Goal: Register for event/course

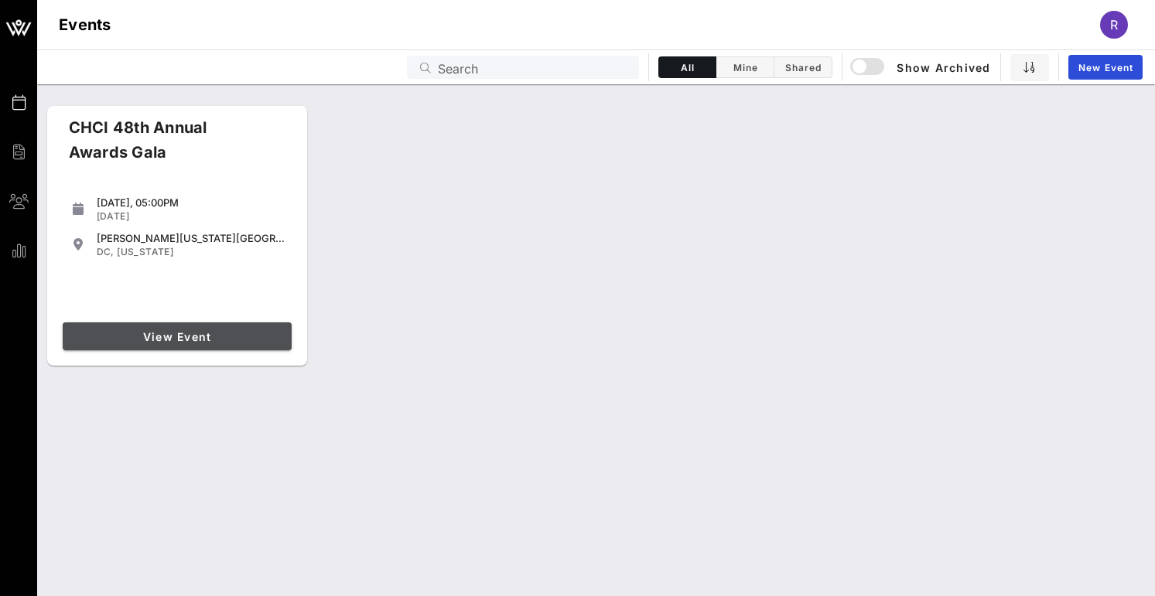
click at [227, 337] on span "View Event" at bounding box center [177, 336] width 217 height 13
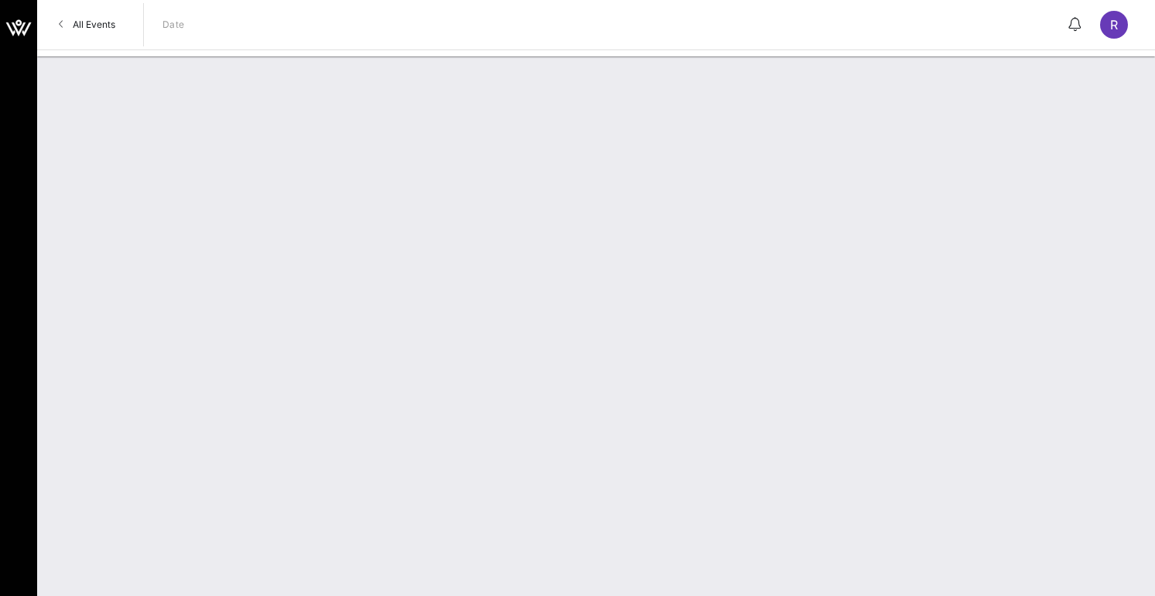
click at [404, 345] on div at bounding box center [595, 326] width 1117 height 540
click at [80, 29] on span "All Events" at bounding box center [94, 25] width 43 height 12
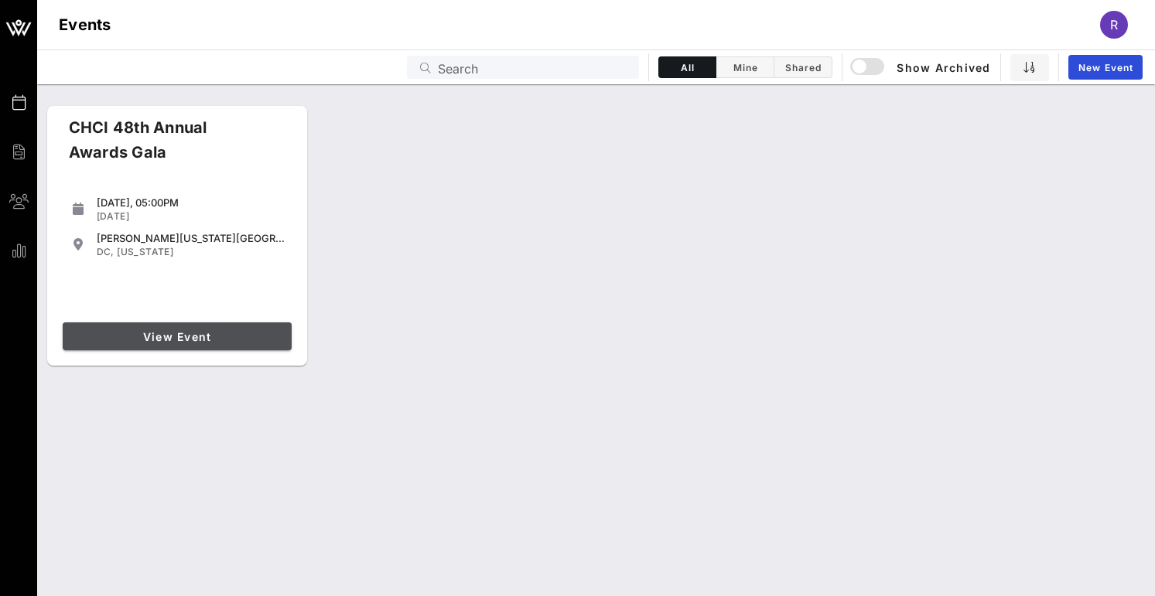
click at [211, 344] on link "View Event" at bounding box center [177, 336] width 229 height 28
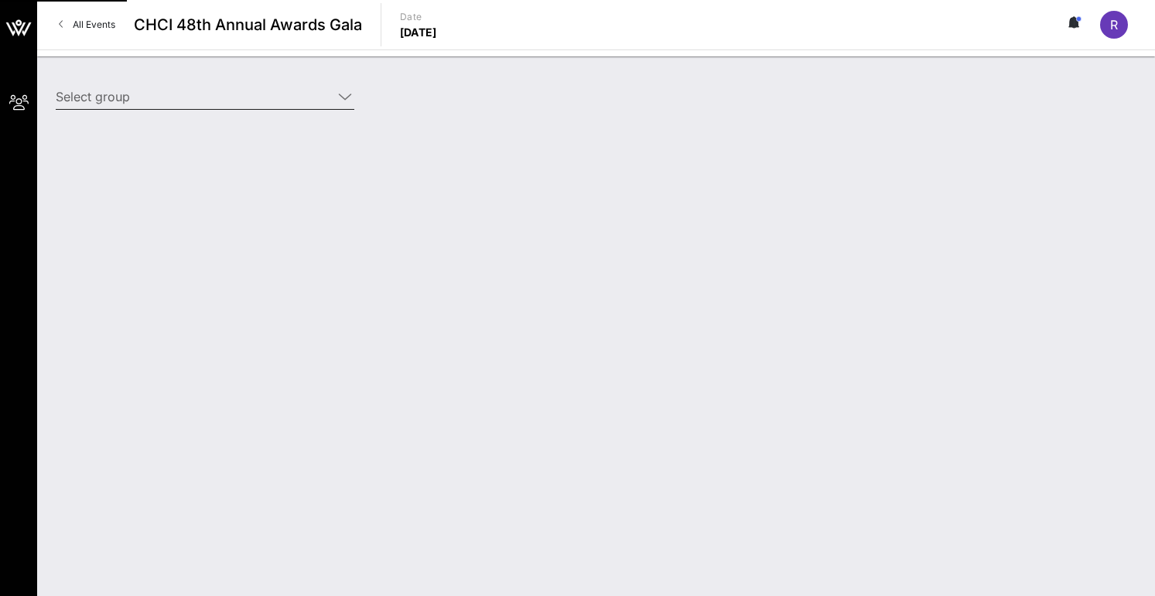
click at [338, 97] on icon at bounding box center [345, 96] width 14 height 19
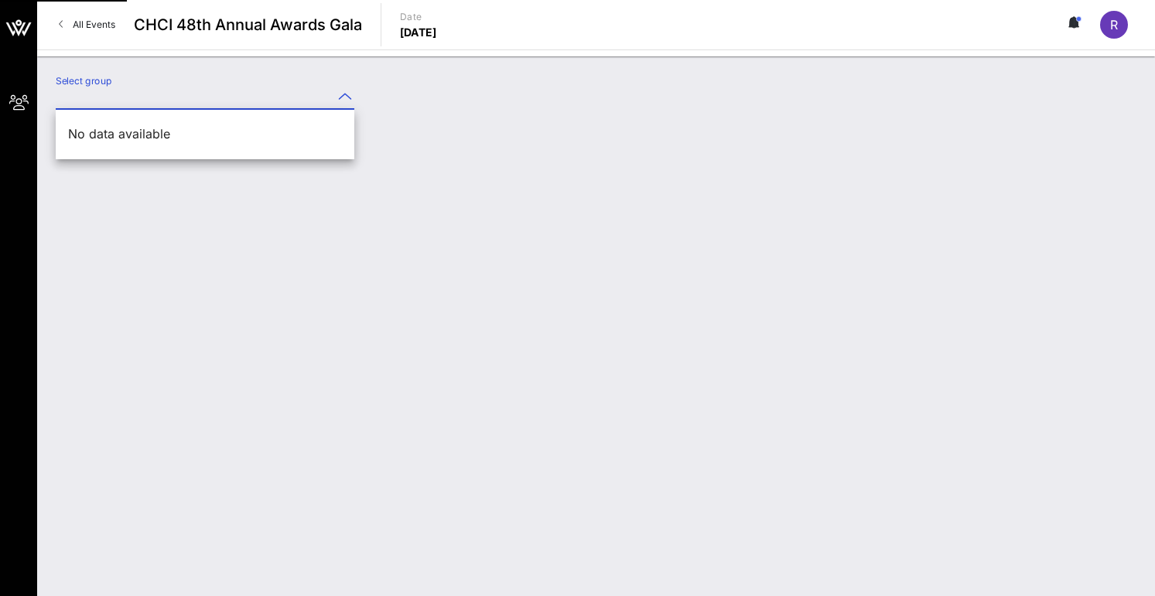
click at [339, 96] on icon at bounding box center [345, 96] width 14 height 19
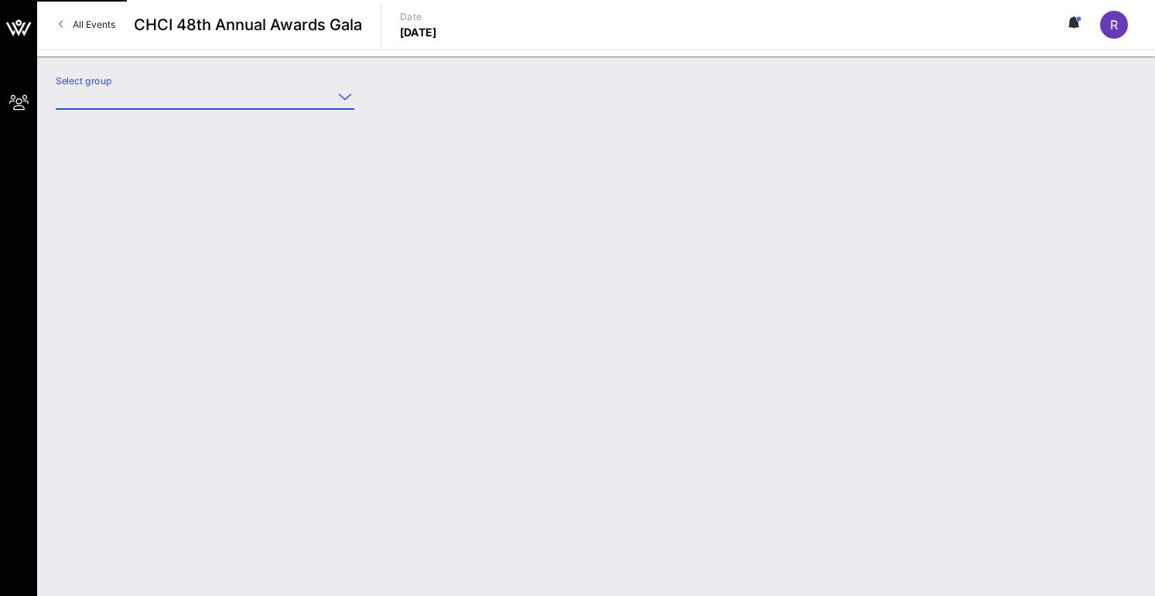
click at [339, 96] on icon at bounding box center [345, 96] width 14 height 19
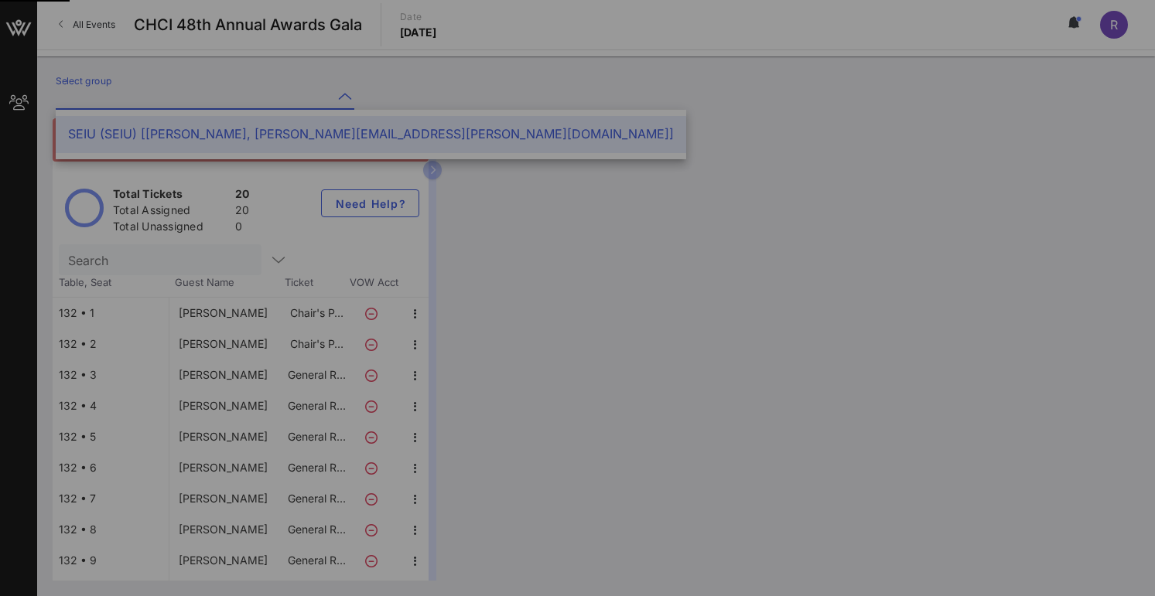
type input "SEIU (SEIU) [[PERSON_NAME], [PERSON_NAME][EMAIL_ADDRESS][PERSON_NAME][DOMAIN_NA…"
